Goal: Task Accomplishment & Management: Manage account settings

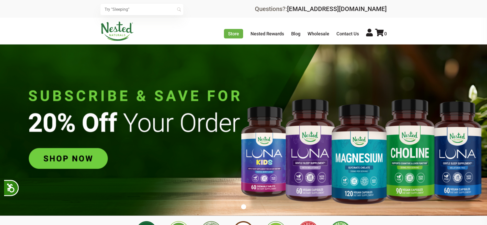
click at [370, 34] on icon at bounding box center [369, 33] width 7 height 8
